Goal: Task Accomplishment & Management: Manage account settings

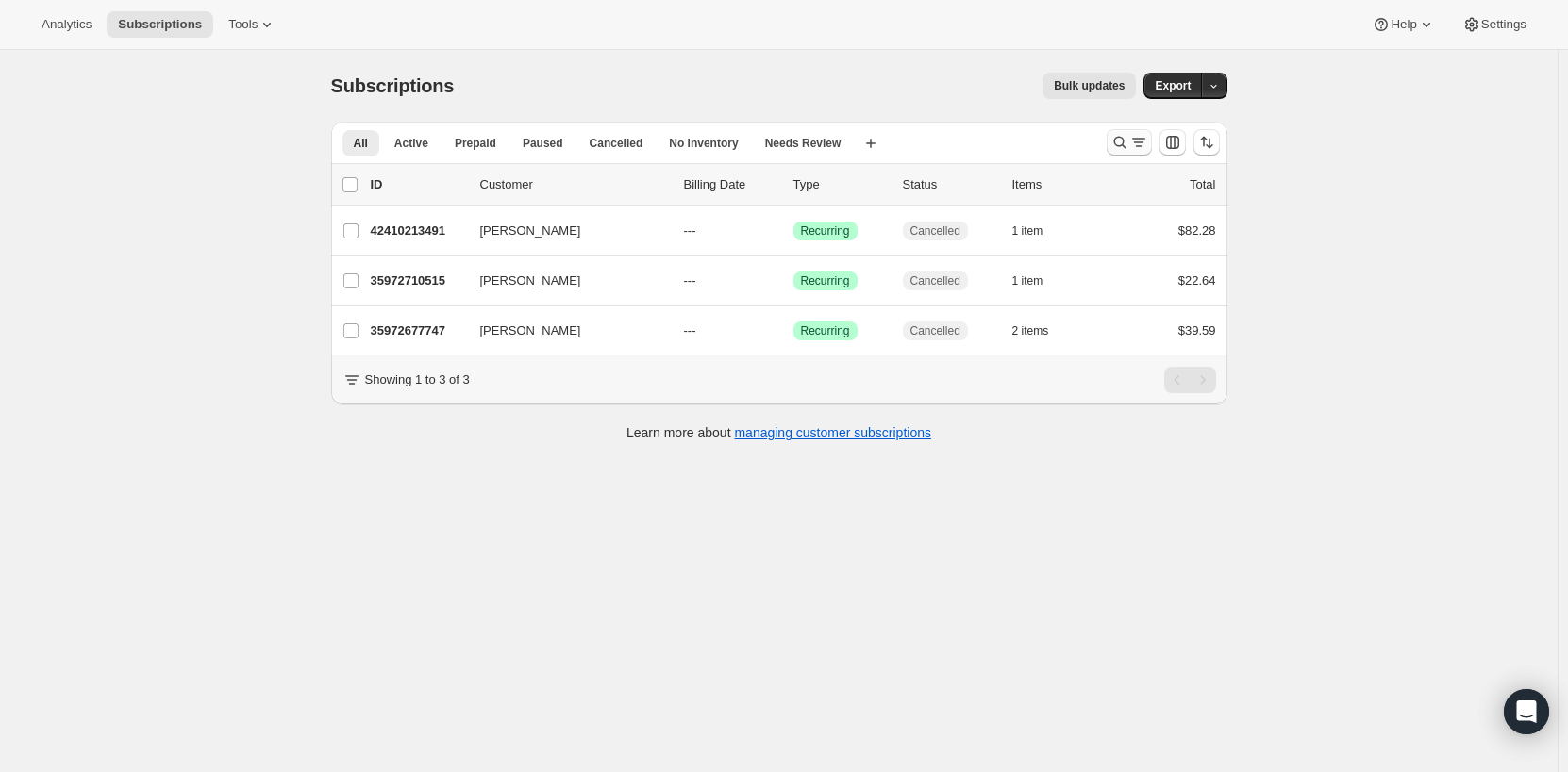
click at [1126, 139] on icon "Search and filter results" at bounding box center [1119, 142] width 13 height 13
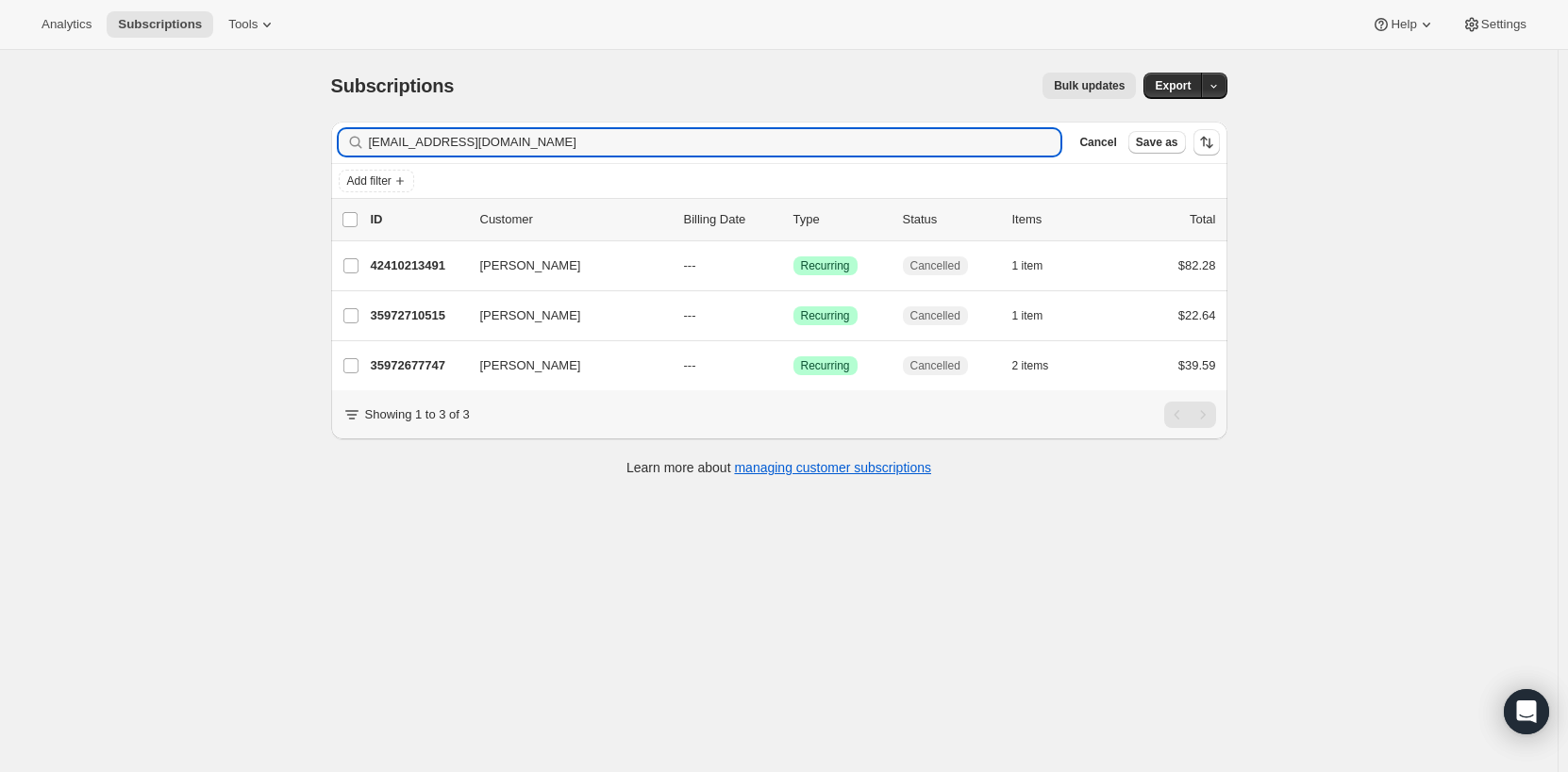
drag, startPoint x: 604, startPoint y: 140, endPoint x: 334, endPoint y: 129, distance: 270.2
click at [334, 129] on div "Filter subscribers trisharshanahan@gmail.com Clear Cancel Save as Add filter 0 …" at bounding box center [772, 301] width 912 height 389
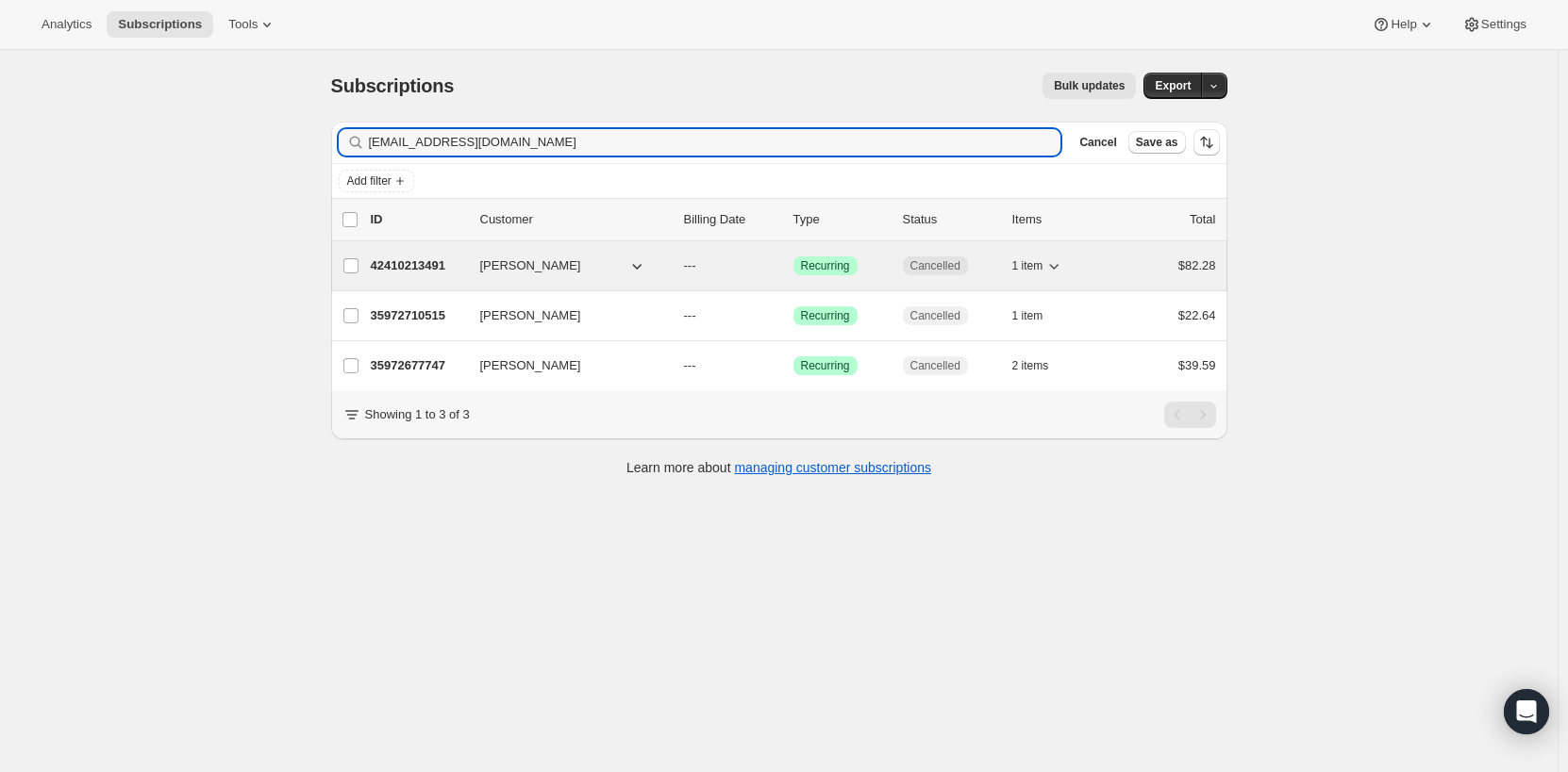
click at [464, 271] on p "42410213491" at bounding box center [418, 265] width 95 height 19
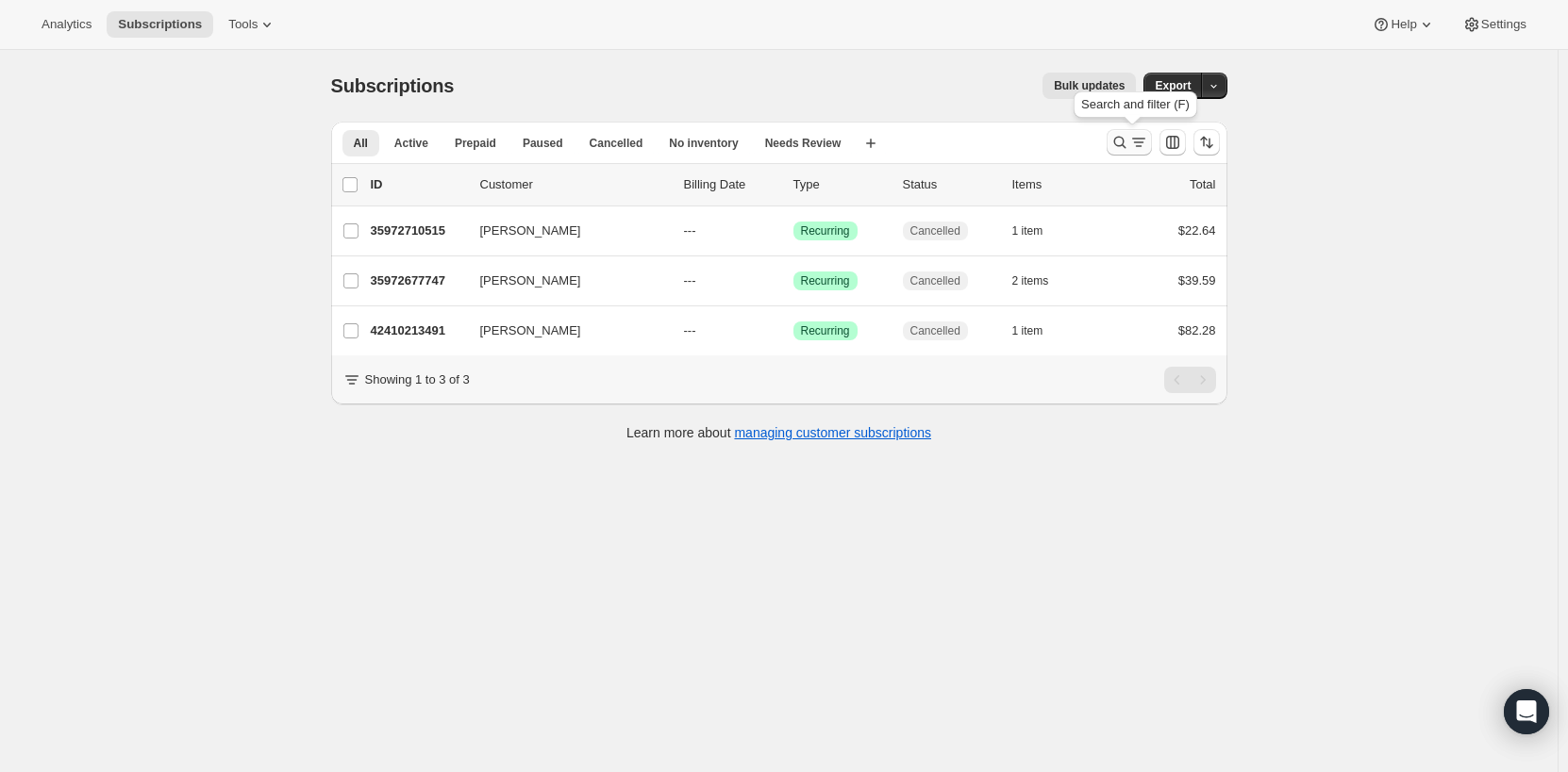
click at [1146, 142] on icon "Search and filter results" at bounding box center [1138, 142] width 19 height 19
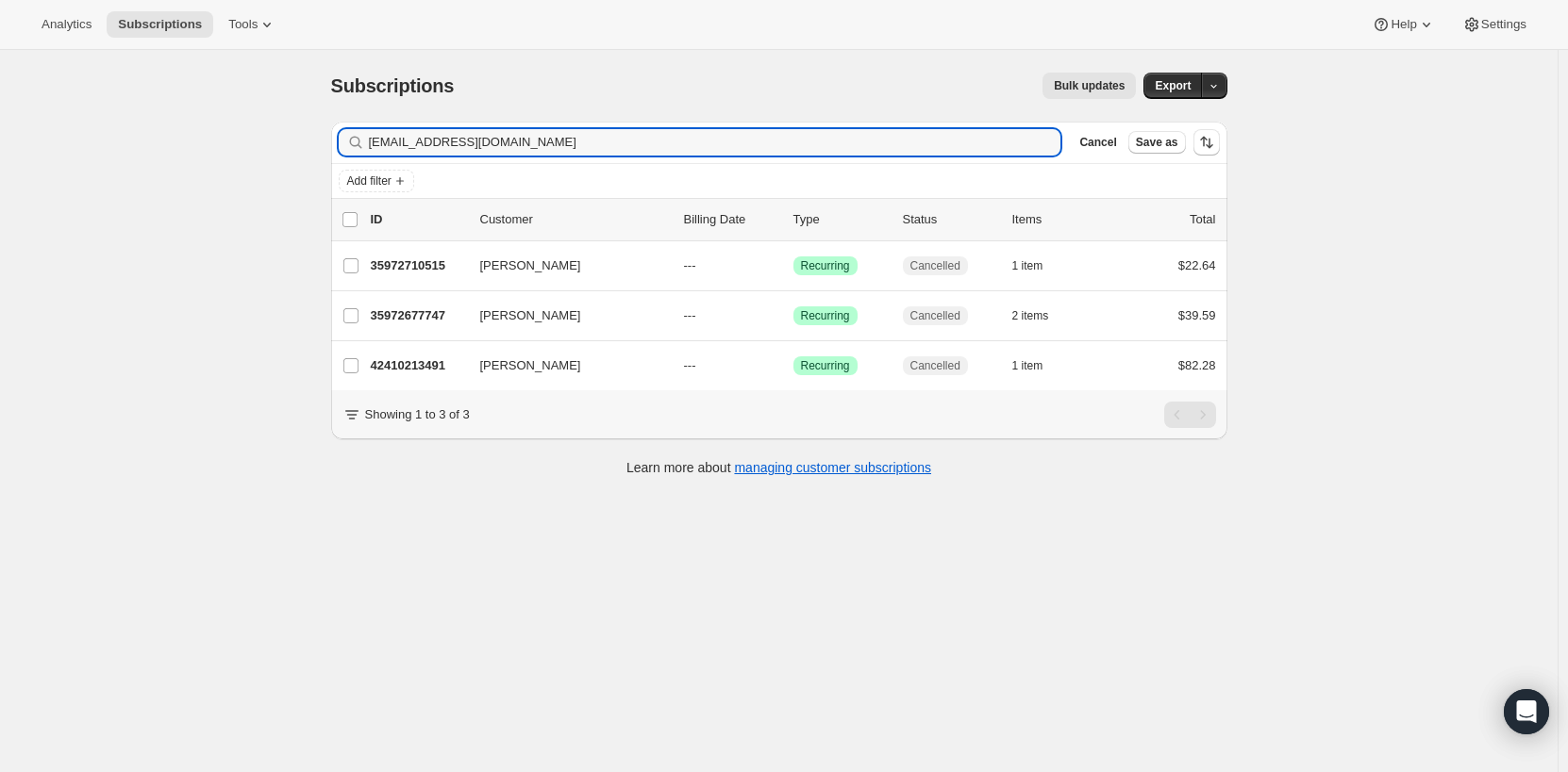
drag, startPoint x: 571, startPoint y: 137, endPoint x: 343, endPoint y: 138, distance: 228.0
click at [343, 138] on div "[EMAIL_ADDRESS][DOMAIN_NAME] Clear" at bounding box center [700, 142] width 722 height 26
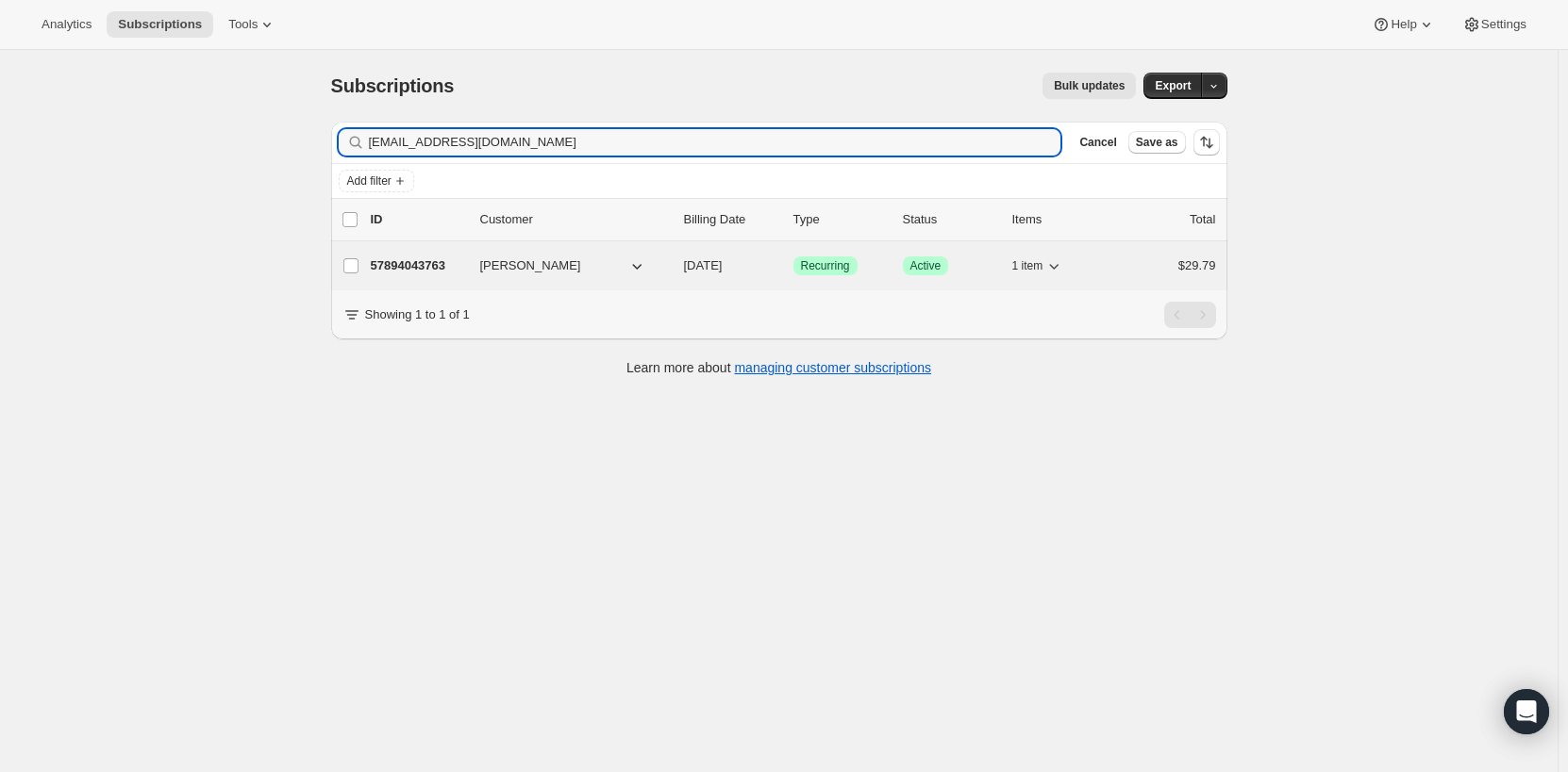
type input "[EMAIL_ADDRESS][DOMAIN_NAME]"
click at [489, 265] on span "[PERSON_NAME]" at bounding box center [530, 265] width 101 height 19
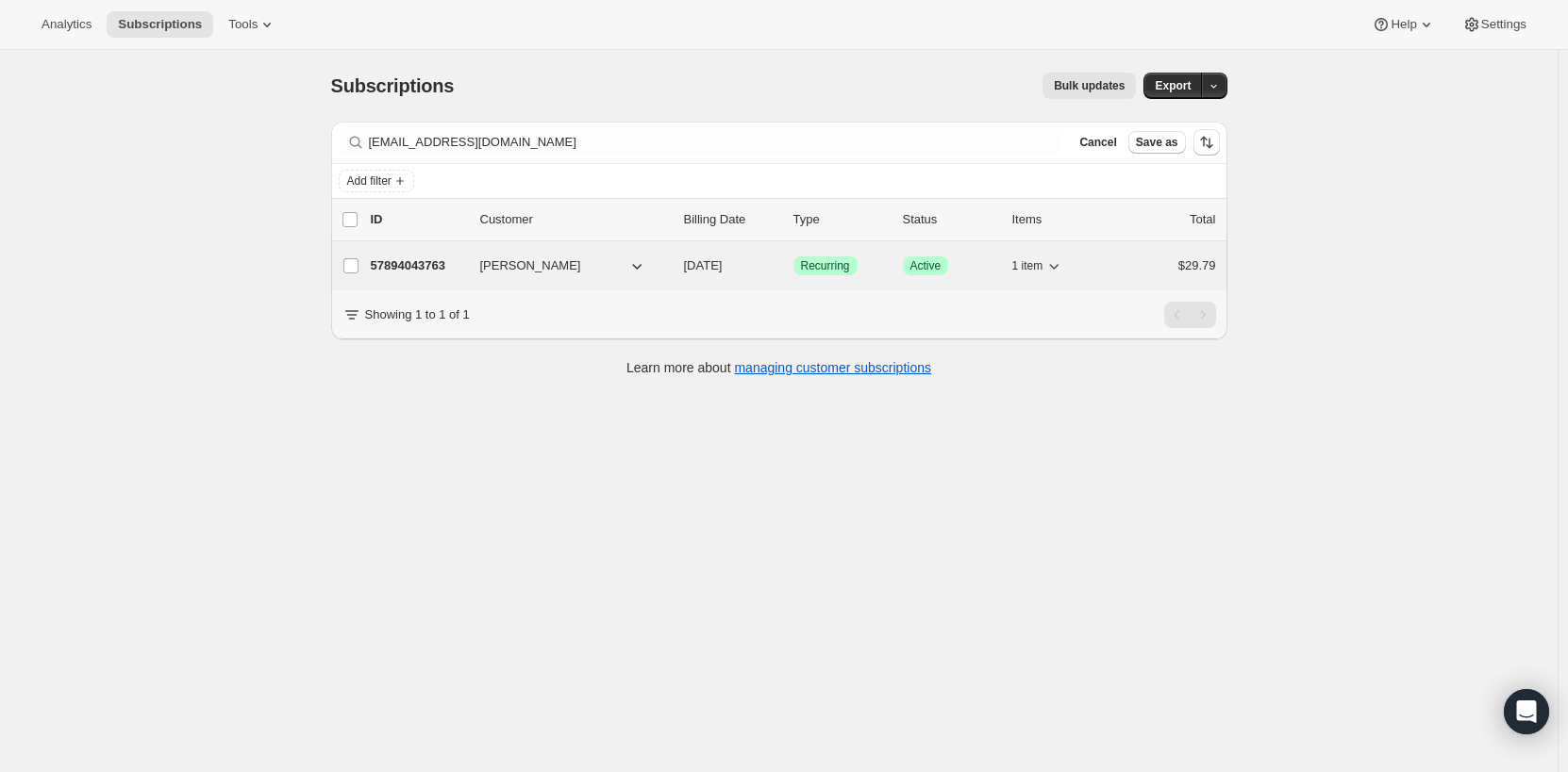
click at [446, 262] on p "57894043763" at bounding box center [418, 265] width 95 height 19
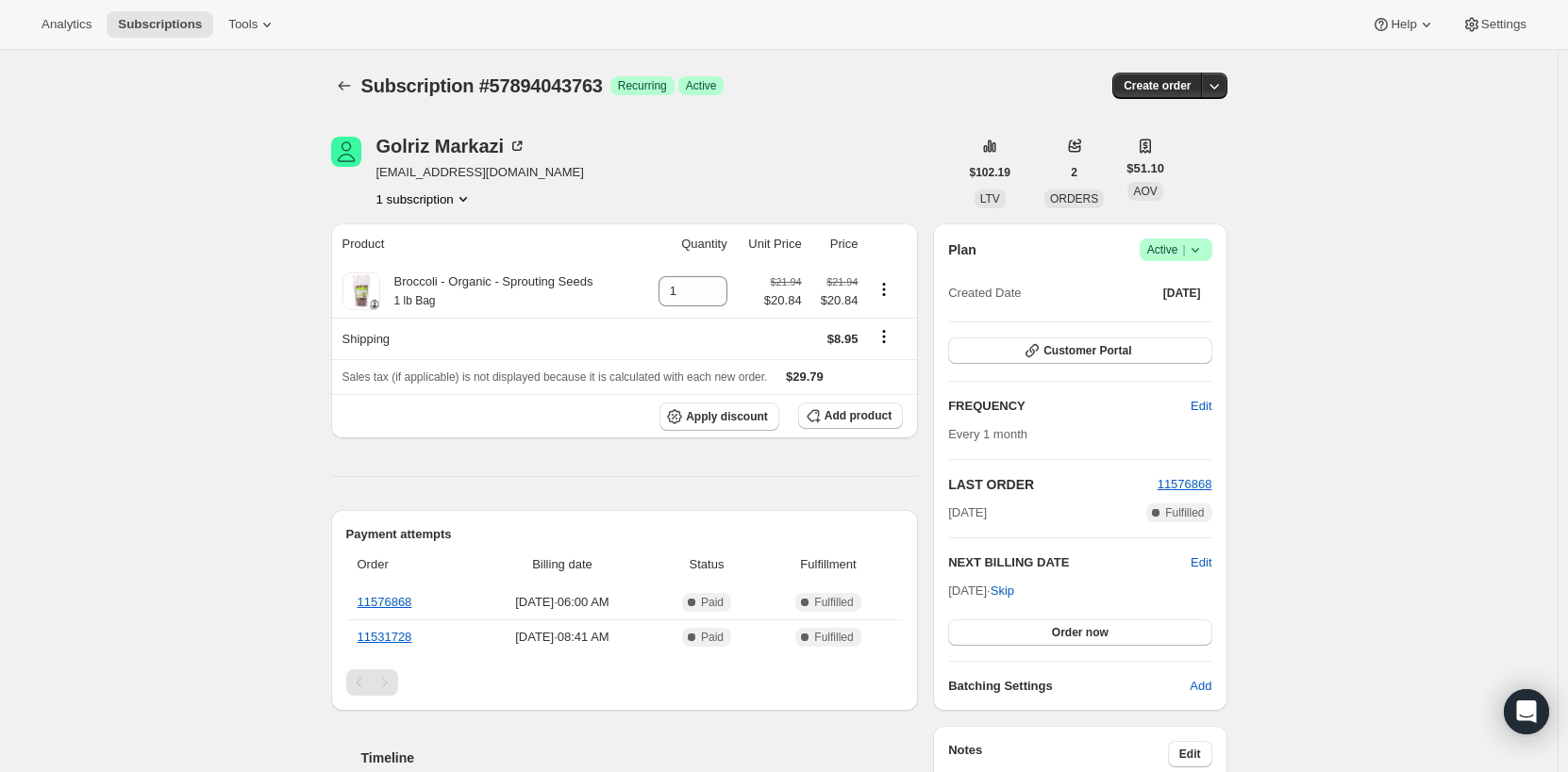
scroll to position [95, 0]
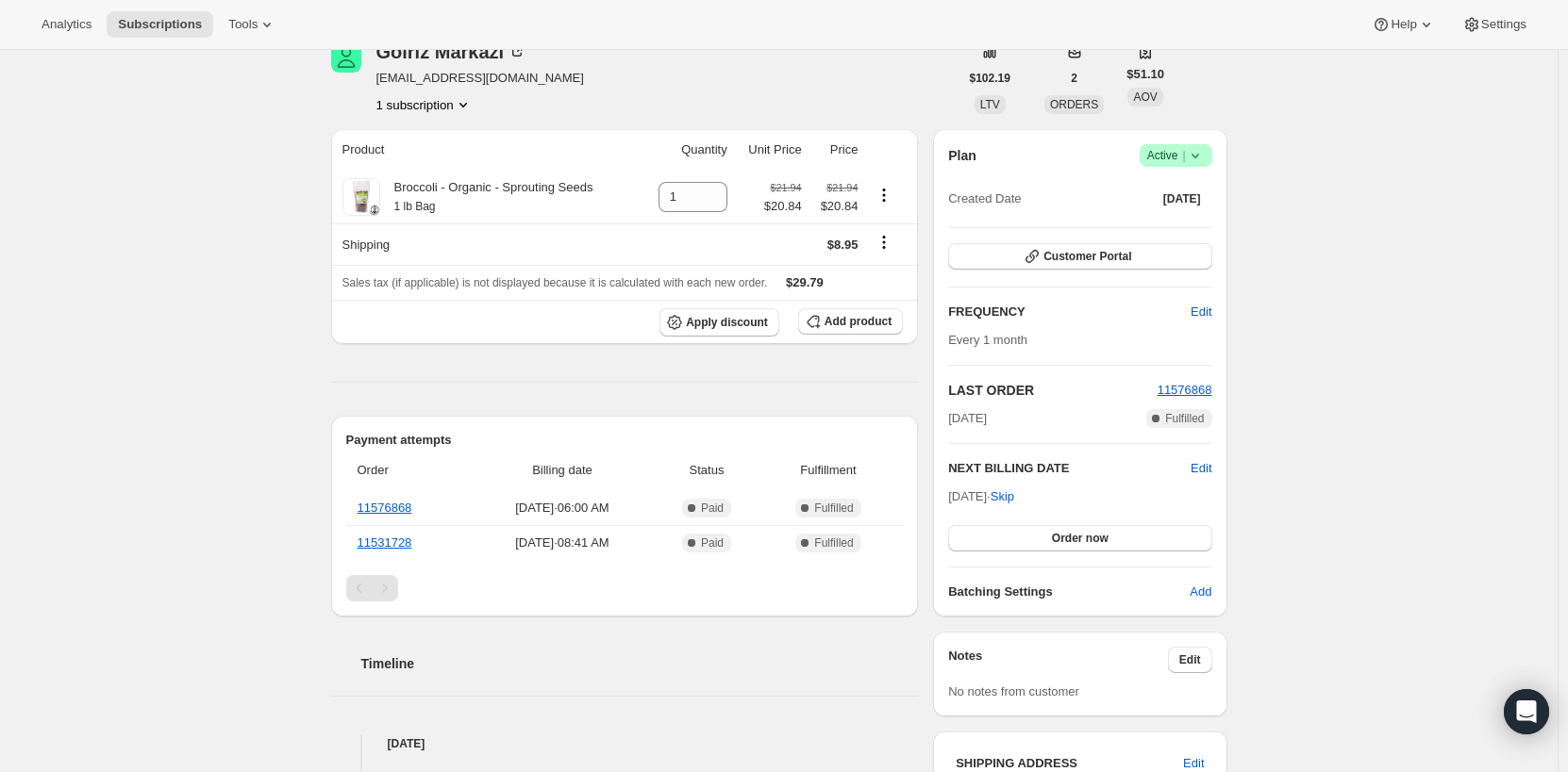
click at [1195, 158] on icon at bounding box center [1195, 155] width 19 height 19
click at [1197, 221] on span "Cancel subscription" at bounding box center [1181, 224] width 106 height 14
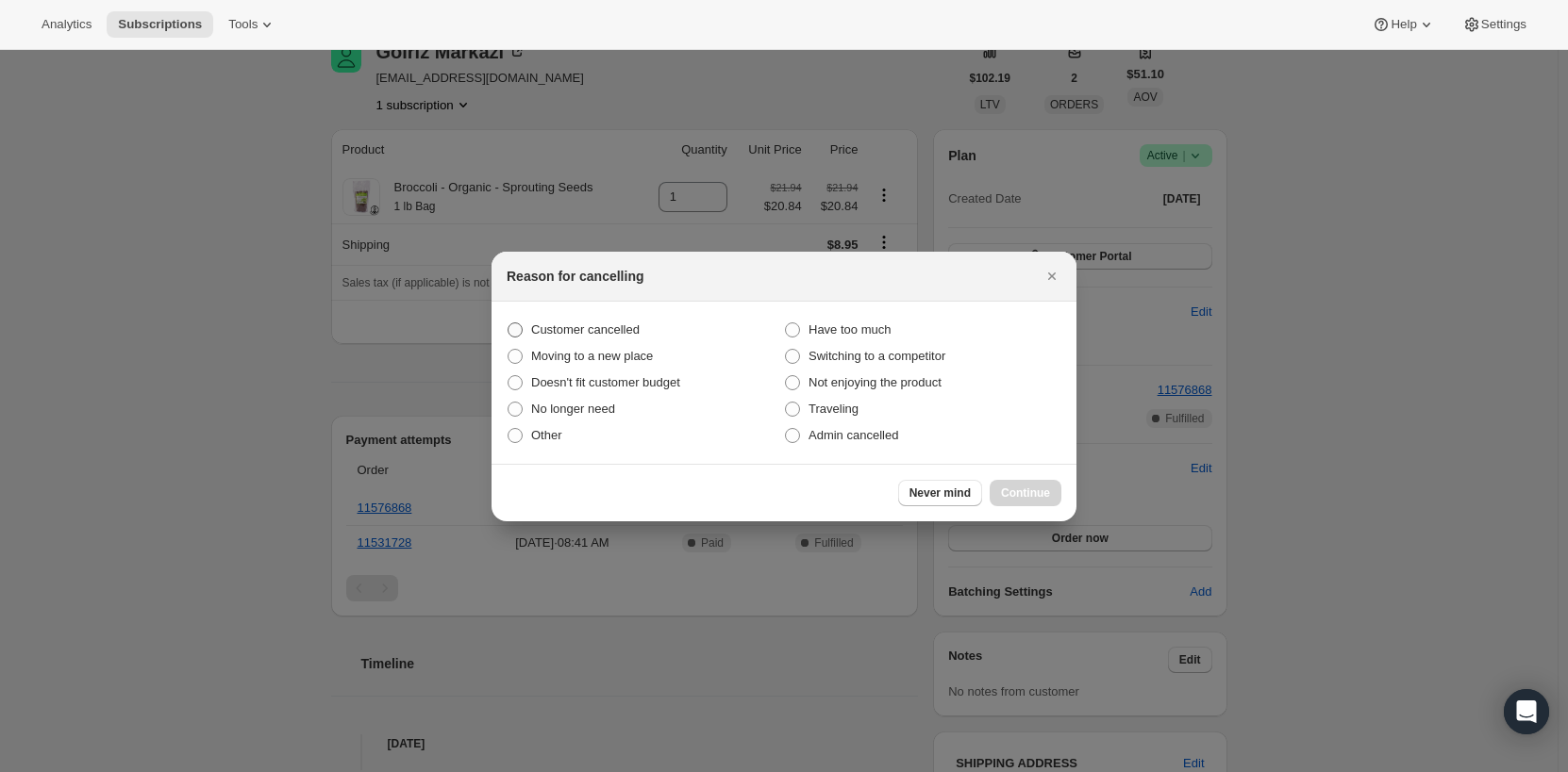
click at [521, 330] on span ":r35:" at bounding box center [515, 330] width 15 height 15
click at [509, 323] on input "Customer cancelled" at bounding box center [508, 323] width 1 height 1
radio input "true"
click at [519, 397] on label "No longer need" at bounding box center [645, 409] width 277 height 26
click at [509, 402] on input "No longer need" at bounding box center [508, 402] width 1 height 1
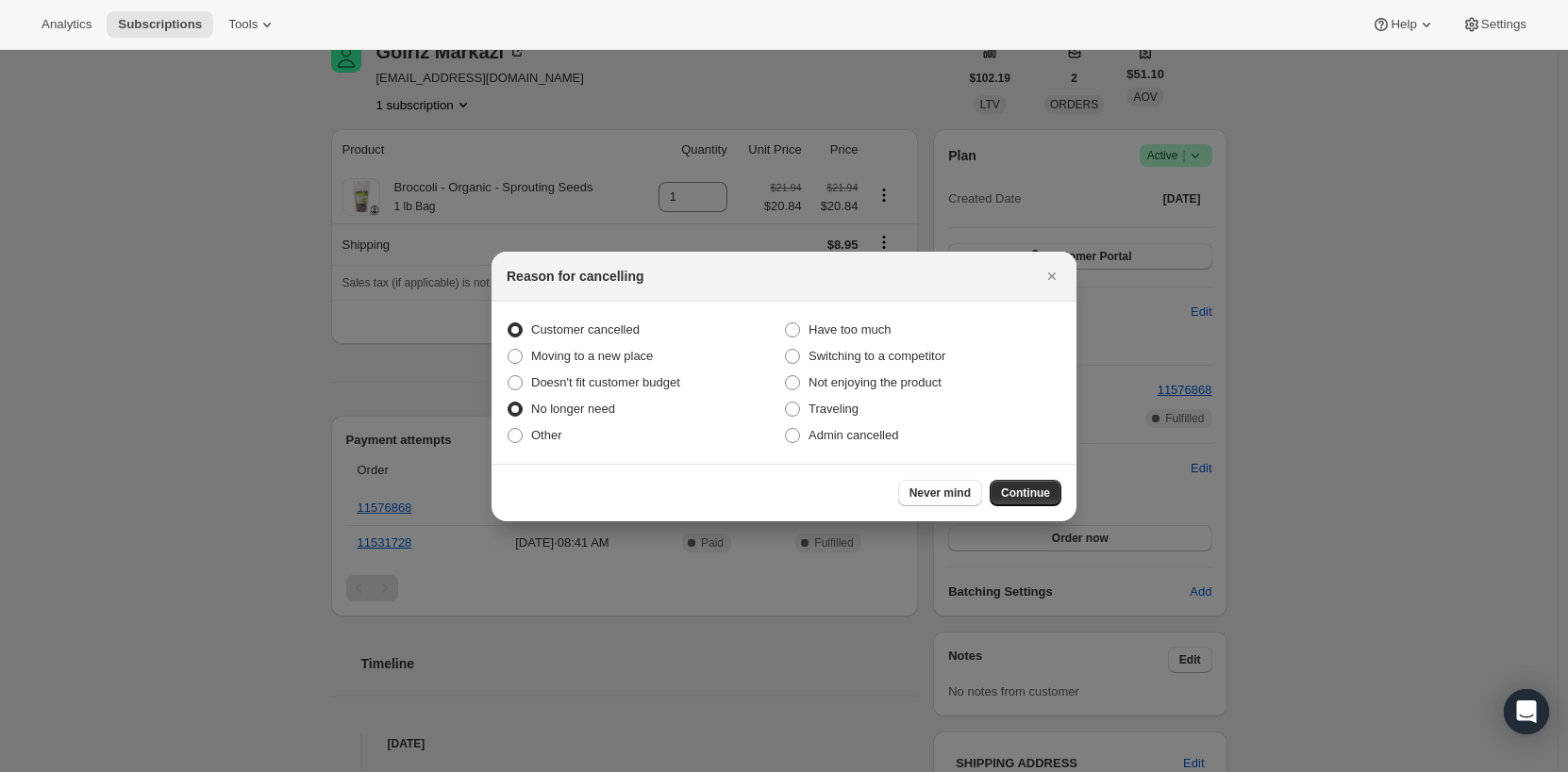
radio input "true"
radio input "false"
click at [1017, 491] on span "Continue" at bounding box center [1025, 493] width 49 height 15
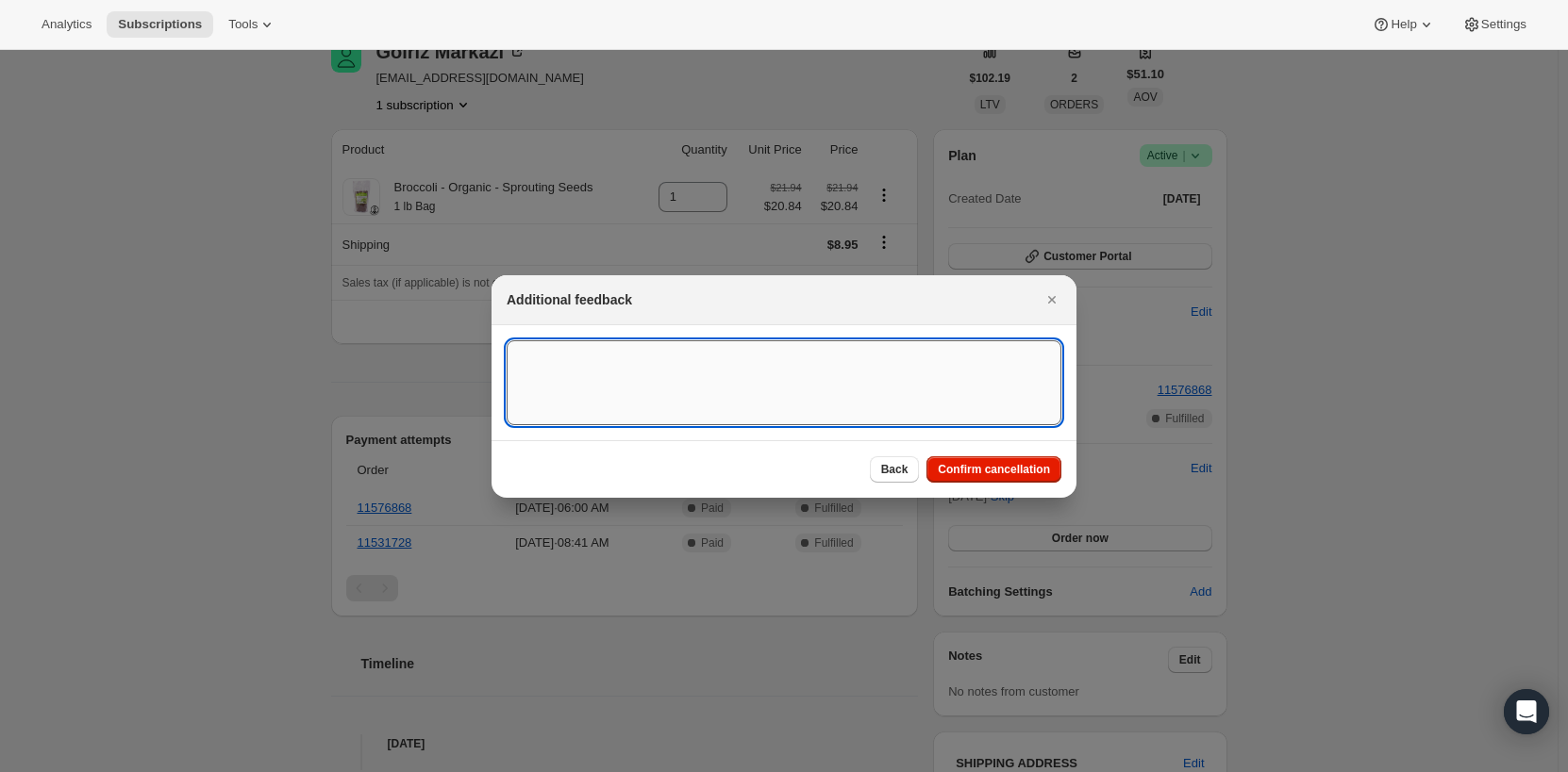
click at [638, 379] on textarea ":r35:" at bounding box center [784, 383] width 555 height 85
type textarea "Email request"
click at [1042, 469] on span "Confirm cancellation" at bounding box center [994, 469] width 112 height 15
